Goal: Task Accomplishment & Management: Manage account settings

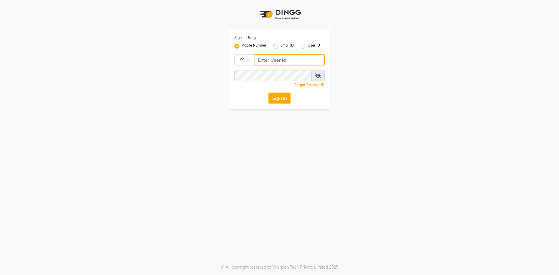
click at [277, 59] on input "Username" at bounding box center [289, 59] width 71 height 11
click at [282, 62] on input "Username" at bounding box center [289, 59] width 71 height 11
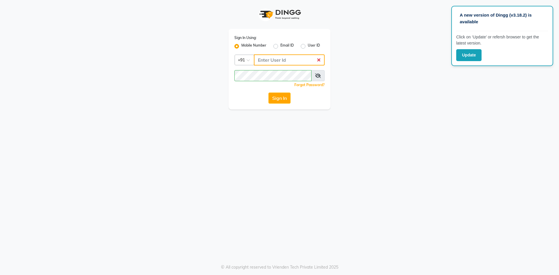
click at [263, 59] on input "Username" at bounding box center [289, 59] width 71 height 11
click at [250, 61] on span at bounding box center [250, 62] width 7 height 6
drag, startPoint x: 272, startPoint y: 56, endPoint x: 273, endPoint y: 59, distance: 3.0
click at [272, 57] on input "Username" at bounding box center [289, 59] width 71 height 11
type input "7097097977"
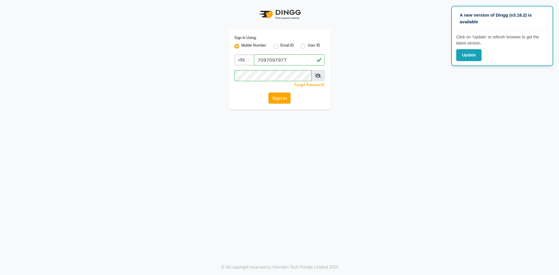
click at [283, 100] on button "Sign In" at bounding box center [280, 98] width 22 height 11
click at [282, 98] on button "Sign In" at bounding box center [280, 98] width 22 height 11
click at [322, 75] on span at bounding box center [318, 75] width 13 height 11
click at [317, 76] on icon at bounding box center [318, 75] width 6 height 5
click at [284, 96] on button "Sign In" at bounding box center [280, 98] width 22 height 11
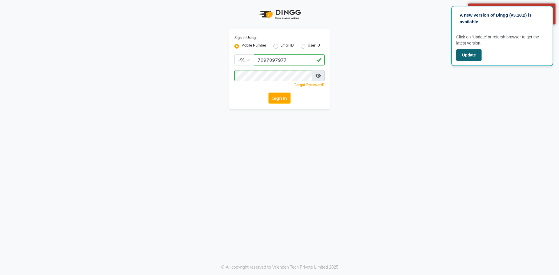
click at [472, 56] on button "Update" at bounding box center [469, 55] width 25 height 12
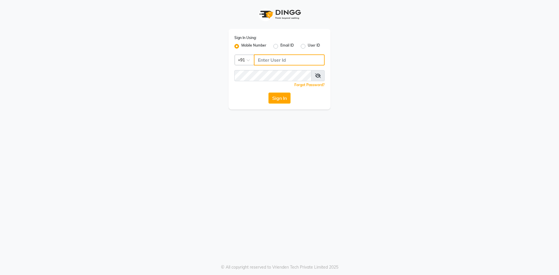
click at [280, 63] on input "Username" at bounding box center [289, 59] width 71 height 11
type input "7097097977"
click at [279, 99] on button "Sign In" at bounding box center [280, 98] width 22 height 11
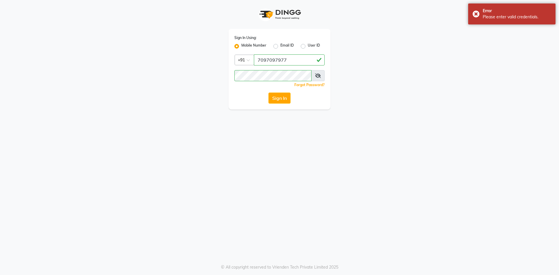
click at [317, 75] on icon at bounding box center [318, 75] width 6 height 5
click at [290, 62] on input "7097097977" at bounding box center [289, 59] width 71 height 11
